Goal: Task Accomplishment & Management: Use online tool/utility

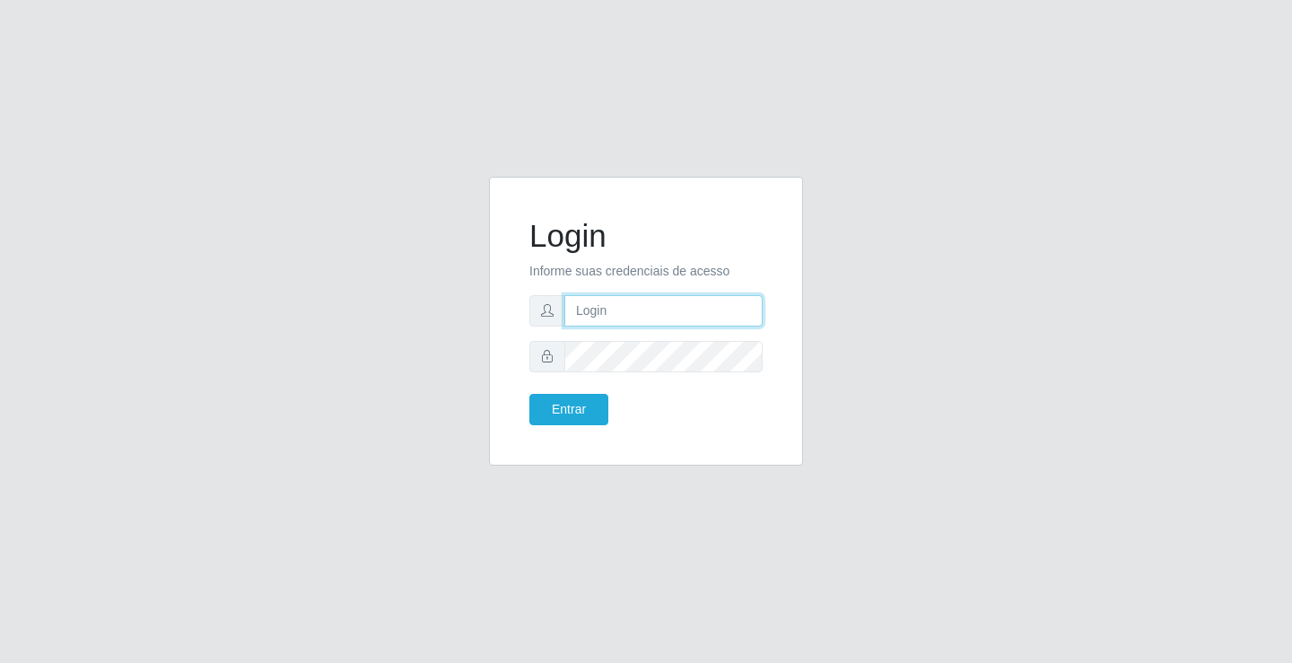
click at [686, 319] on input "text" at bounding box center [663, 310] width 198 height 31
type input "[PERSON_NAME]"
click at [529, 394] on button "Entrar" at bounding box center [568, 409] width 79 height 31
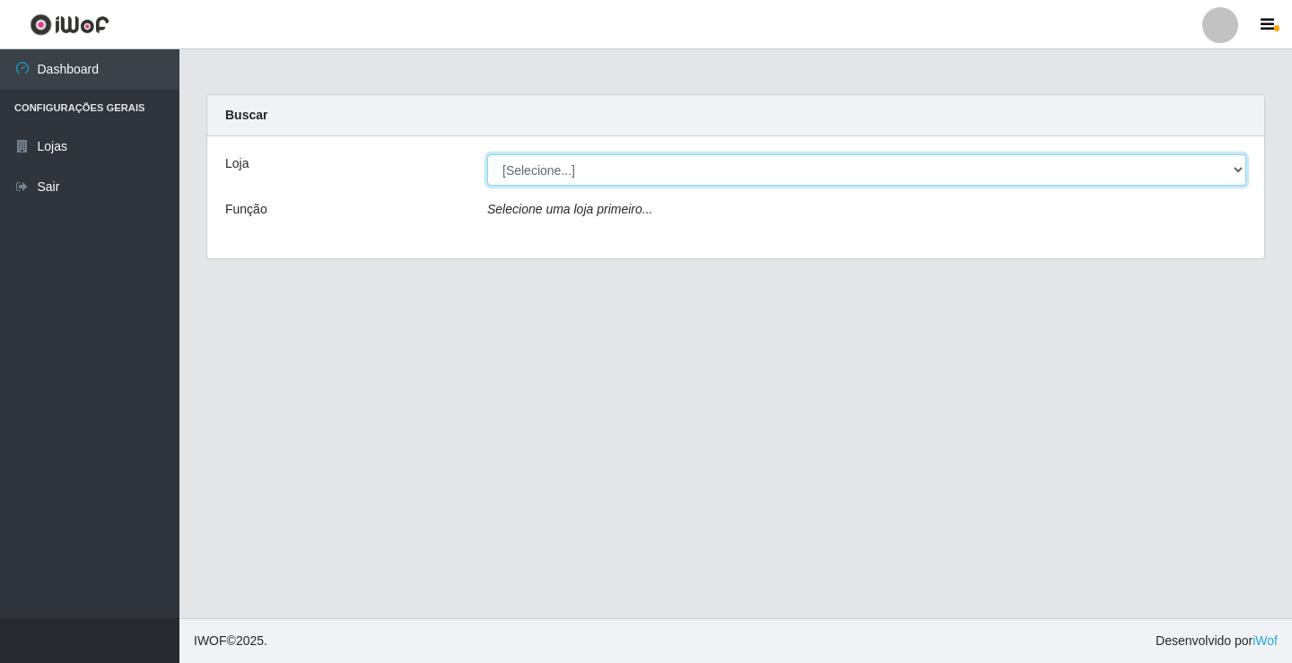
click at [620, 170] on select "[Selecione...] Ideal - Conceição" at bounding box center [866, 169] width 759 height 31
select select "231"
click at [487, 154] on select "[Selecione...] Ideal - Conceição" at bounding box center [866, 169] width 759 height 31
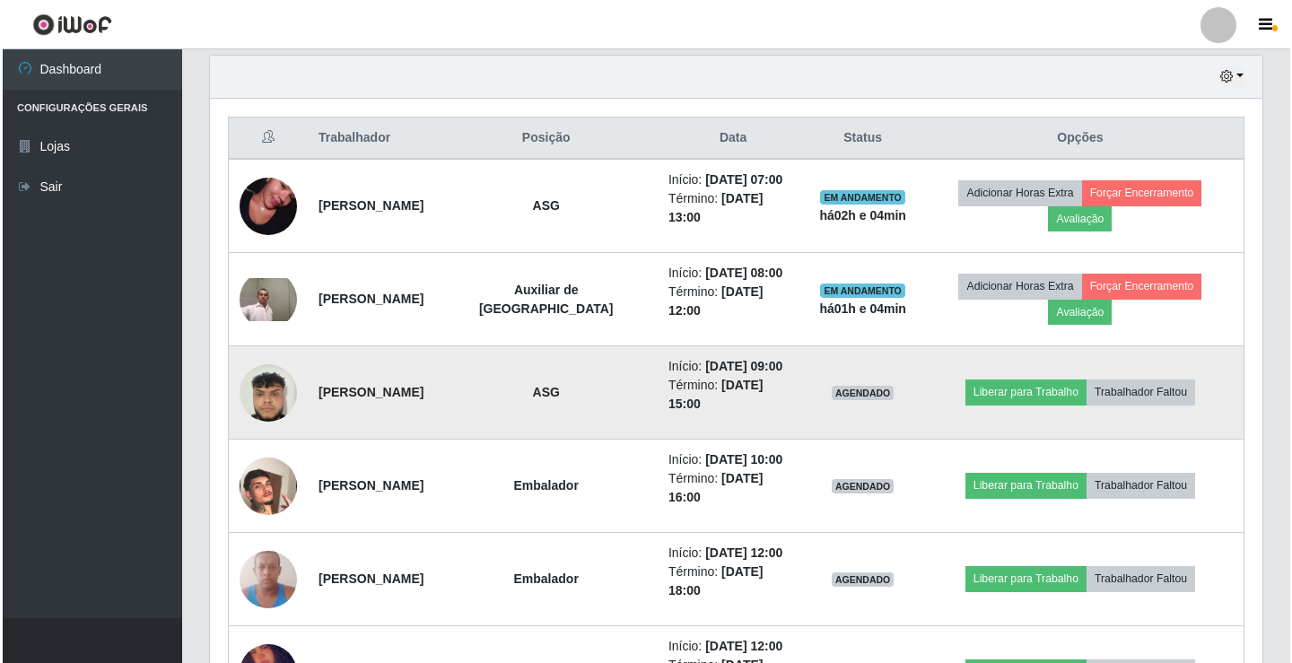
scroll to position [628, 0]
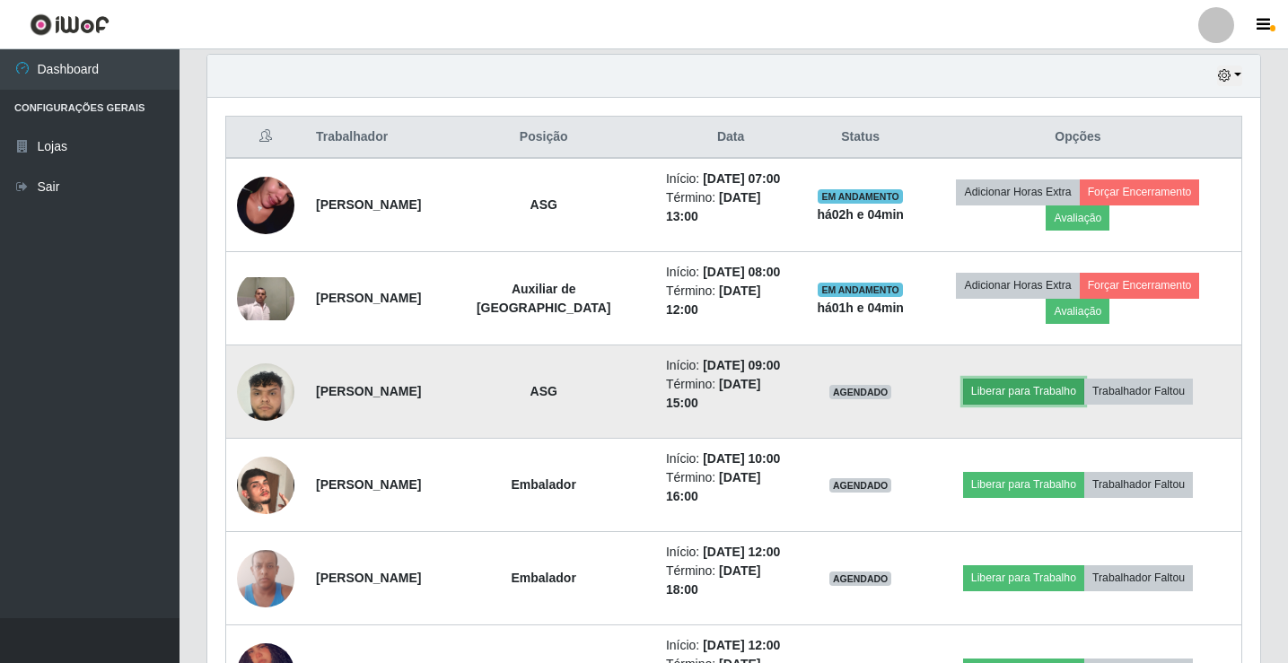
click at [1000, 381] on button "Liberar para Trabalho" at bounding box center [1023, 391] width 121 height 25
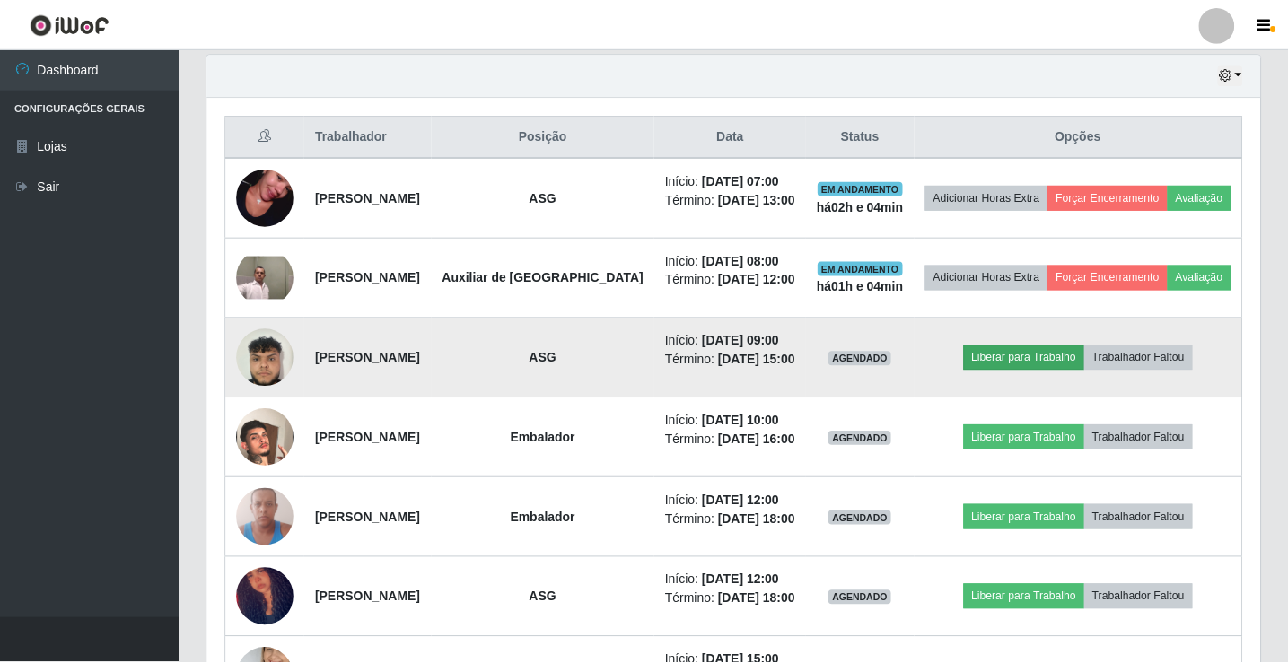
scroll to position [372, 1044]
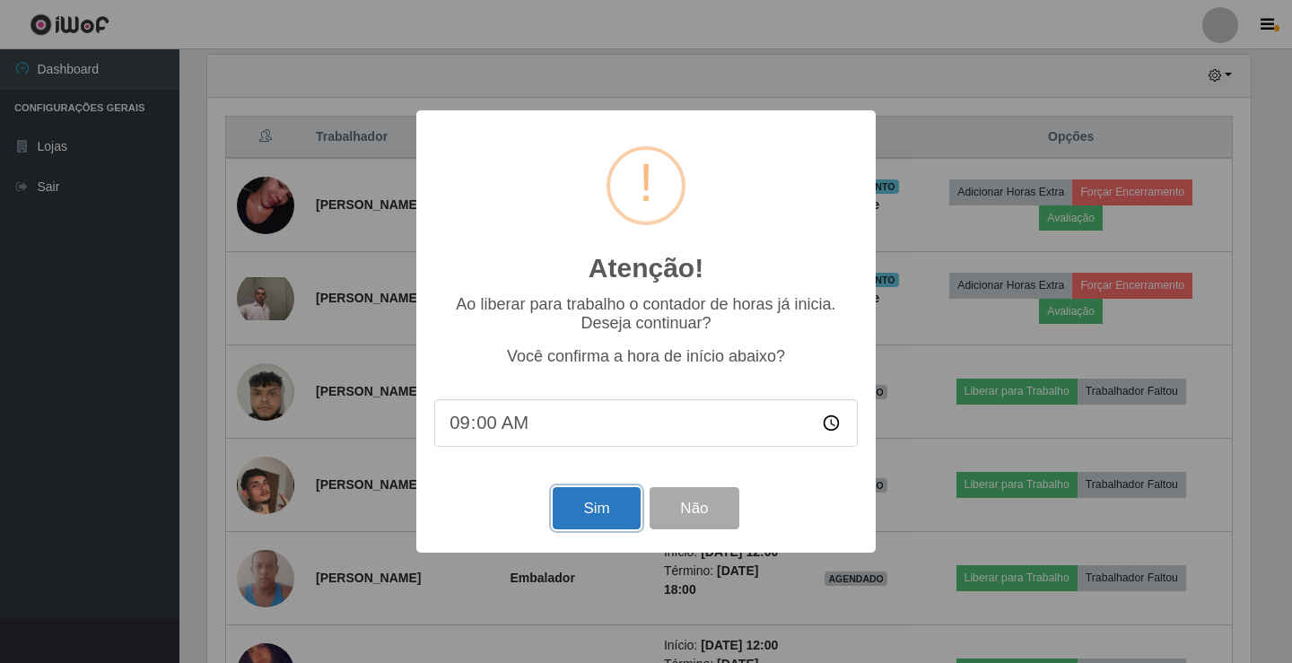
click at [633, 506] on button "Sim" at bounding box center [596, 508] width 87 height 42
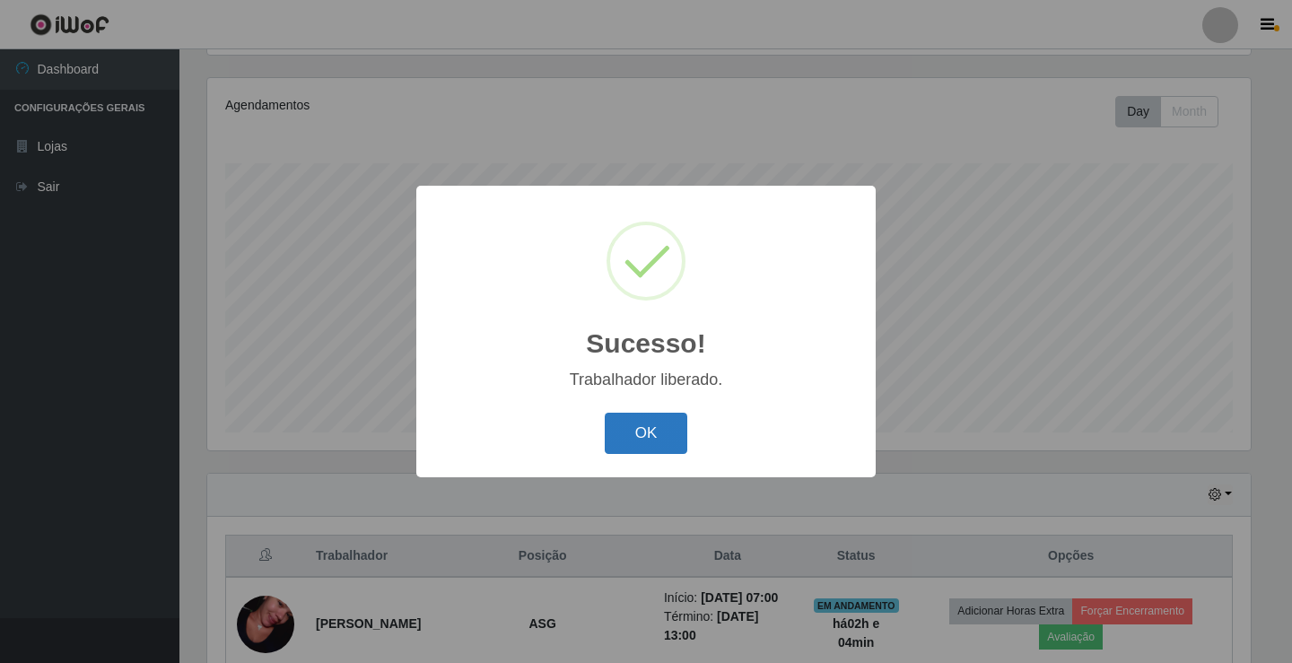
click at [632, 450] on button "OK" at bounding box center [646, 434] width 83 height 42
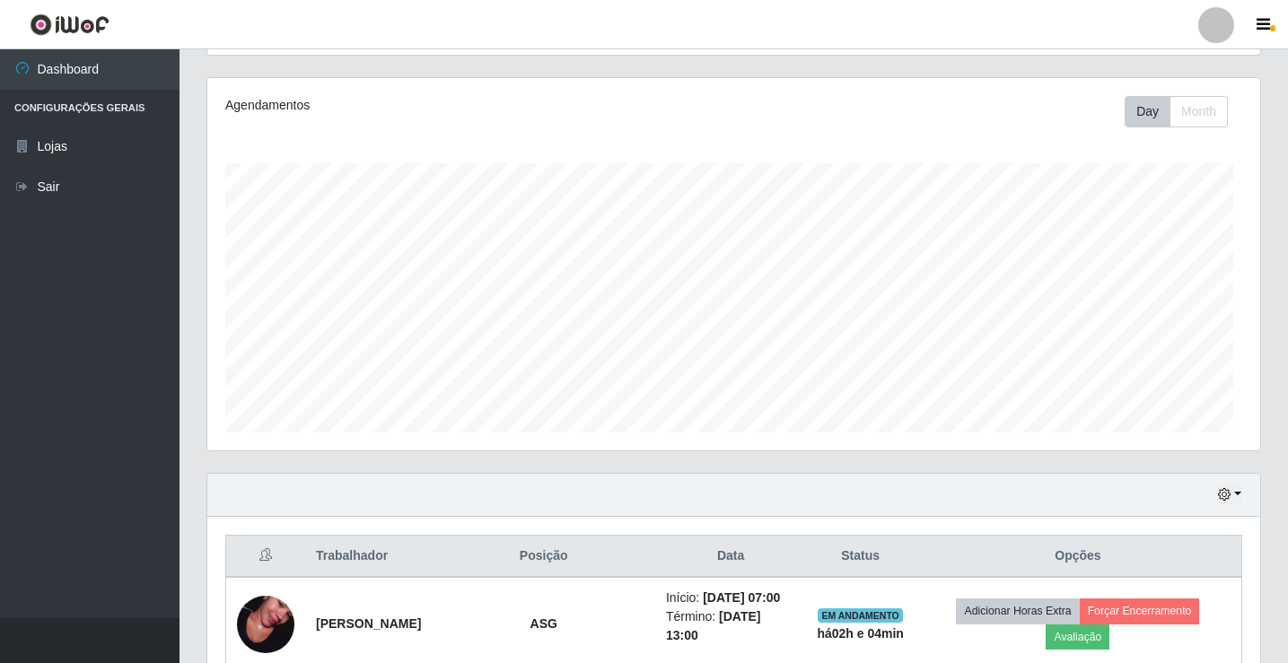
scroll to position [372, 1053]
click at [1215, 25] on div at bounding box center [1216, 25] width 36 height 36
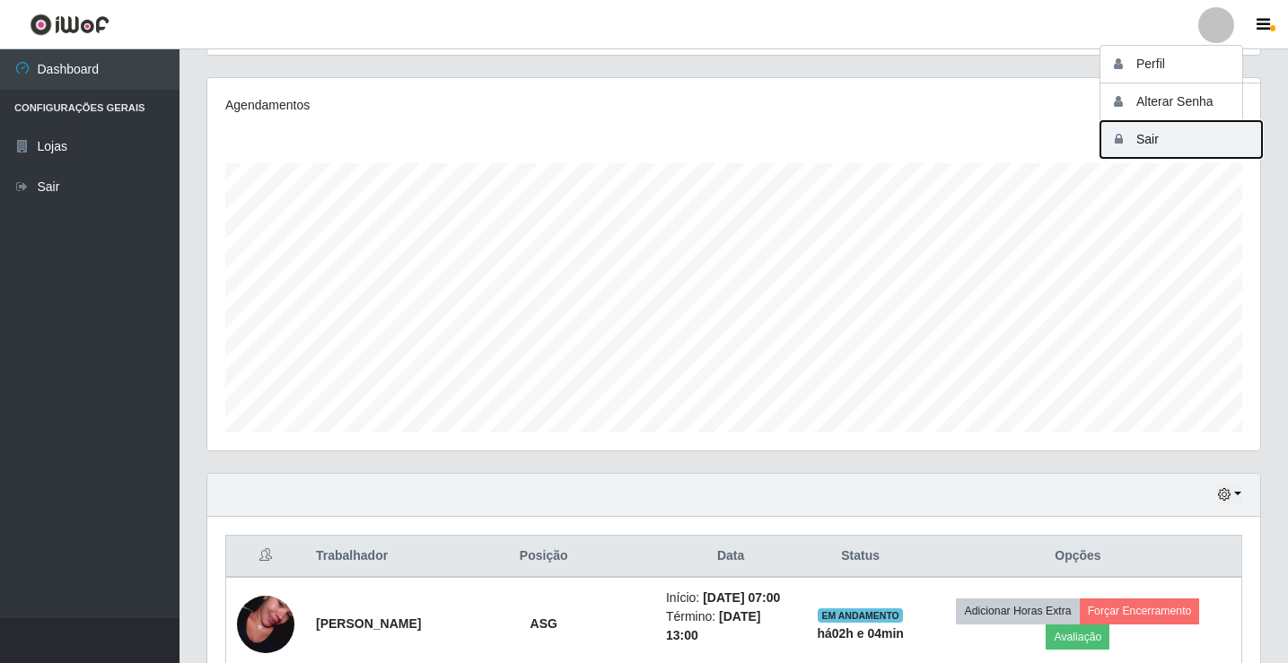
click at [1195, 148] on button "Sair" at bounding box center [1181, 139] width 162 height 37
